Goal: Find specific page/section: Find specific page/section

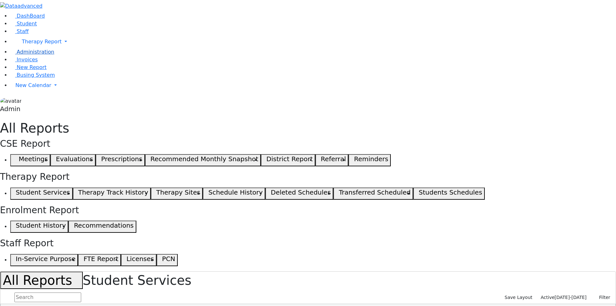
click at [43, 55] on span "Administration" at bounding box center [36, 52] width 38 height 6
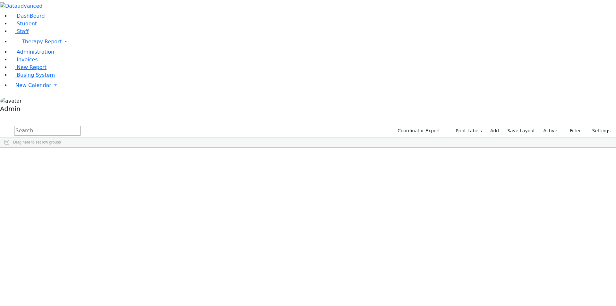
click at [38, 55] on link "Administration" at bounding box center [32, 52] width 44 height 6
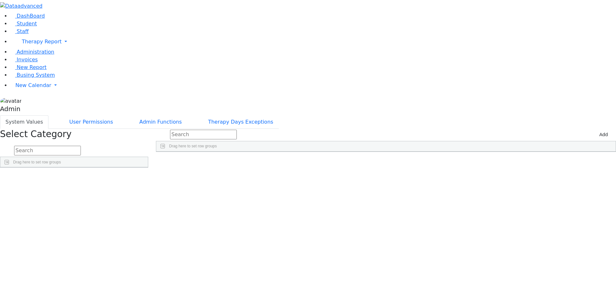
click at [81, 146] on input "text" at bounding box center [47, 151] width 67 height 10
click at [143, 188] on link "Detail" at bounding box center [134, 193] width 17 height 10
click at [81, 146] on input "tit" at bounding box center [47, 151] width 67 height 10
click at [143, 188] on link "Detail" at bounding box center [134, 193] width 17 height 10
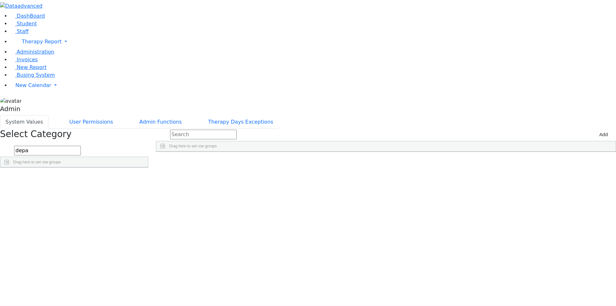
click at [81, 146] on input "depa" at bounding box center [47, 151] width 67 height 10
click at [143, 188] on link "Detail" at bounding box center [134, 193] width 17 height 10
click at [48, 197] on div "MeetingLocation" at bounding box center [23, 201] width 47 height 9
click at [48, 188] on div "Location" at bounding box center [23, 192] width 47 height 9
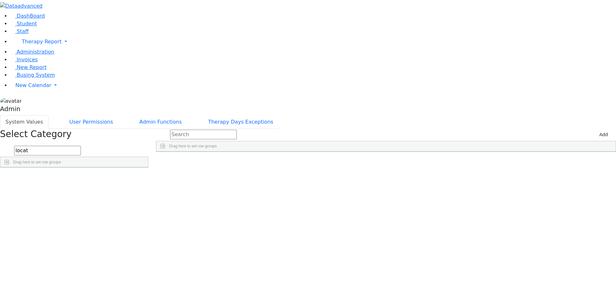
click at [81, 146] on input "locat" at bounding box center [47, 151] width 67 height 10
click at [143, 188] on link "Detail" at bounding box center [134, 193] width 17 height 10
click at [532, 115] on div "System Values User Permissions Admin Functions Therapy Days Exceptions" at bounding box center [308, 121] width 616 height 13
click at [81, 146] on input "tit" at bounding box center [47, 151] width 67 height 10
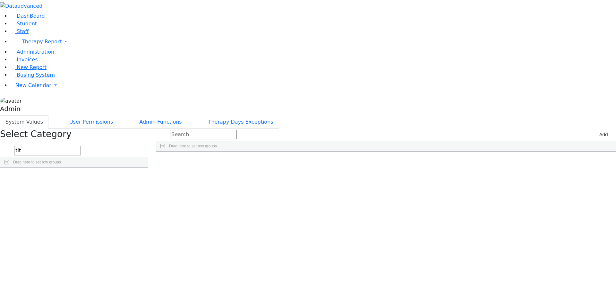
click at [81, 146] on input "tit" at bounding box center [47, 151] width 67 height 10
click at [143, 188] on link "Detail" at bounding box center [134, 193] width 17 height 10
click at [380, 115] on div "System Values User Permissions Admin Functions Therapy Days Exceptions" at bounding box center [308, 121] width 616 height 13
click at [479, 182] on input "Press SPACE to select this row." at bounding box center [477, 184] width 4 height 4
click at [479, 191] on input "Press SPACE to select this row." at bounding box center [477, 193] width 4 height 4
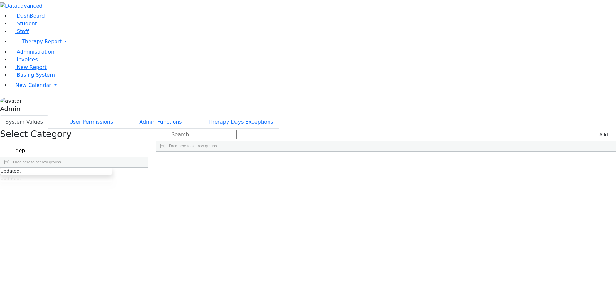
click at [479, 200] on input "Press SPACE to select this row." at bounding box center [477, 202] width 4 height 4
click at [533, 207] on div "Press SPACE to select this row." at bounding box center [504, 211] width 66 height 9
click at [534, 216] on div "Press SPACE to select this row." at bounding box center [504, 220] width 66 height 9
click at [479, 235] on input "Press SPACE to select this row." at bounding box center [477, 237] width 4 height 4
click at [479, 253] on input "Press SPACE to select this row." at bounding box center [477, 255] width 4 height 4
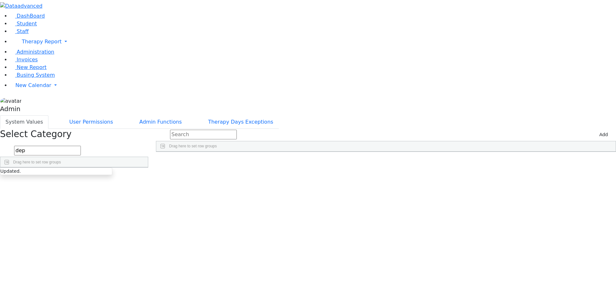
click at [479, 262] on input "Press SPACE to select this row." at bounding box center [477, 264] width 4 height 4
click at [479, 289] on input "Press SPACE to select this row." at bounding box center [477, 291] width 4 height 4
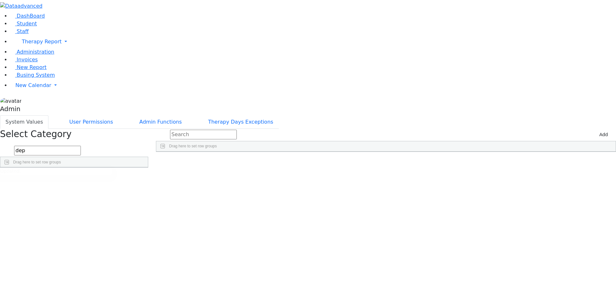
click at [479, 292] on input "Press SPACE to select this row." at bounding box center [477, 294] width 4 height 4
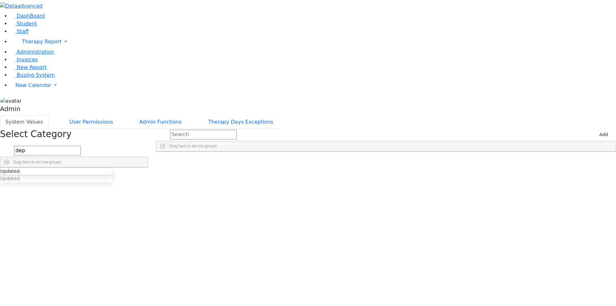
click at [81, 146] on input "dep" at bounding box center [47, 151] width 67 height 10
type input "lo"
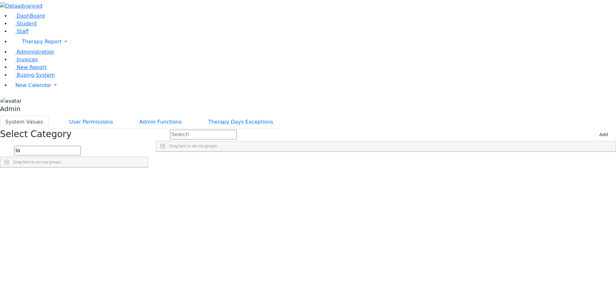
click at [143, 188] on link "Detail" at bounding box center [134, 193] width 17 height 10
click at [122, 188] on div "Location SysLocation MeetingLocation SysMeetingLocation" at bounding box center [61, 197] width 122 height 18
